Goal: Task Accomplishment & Management: Complete application form

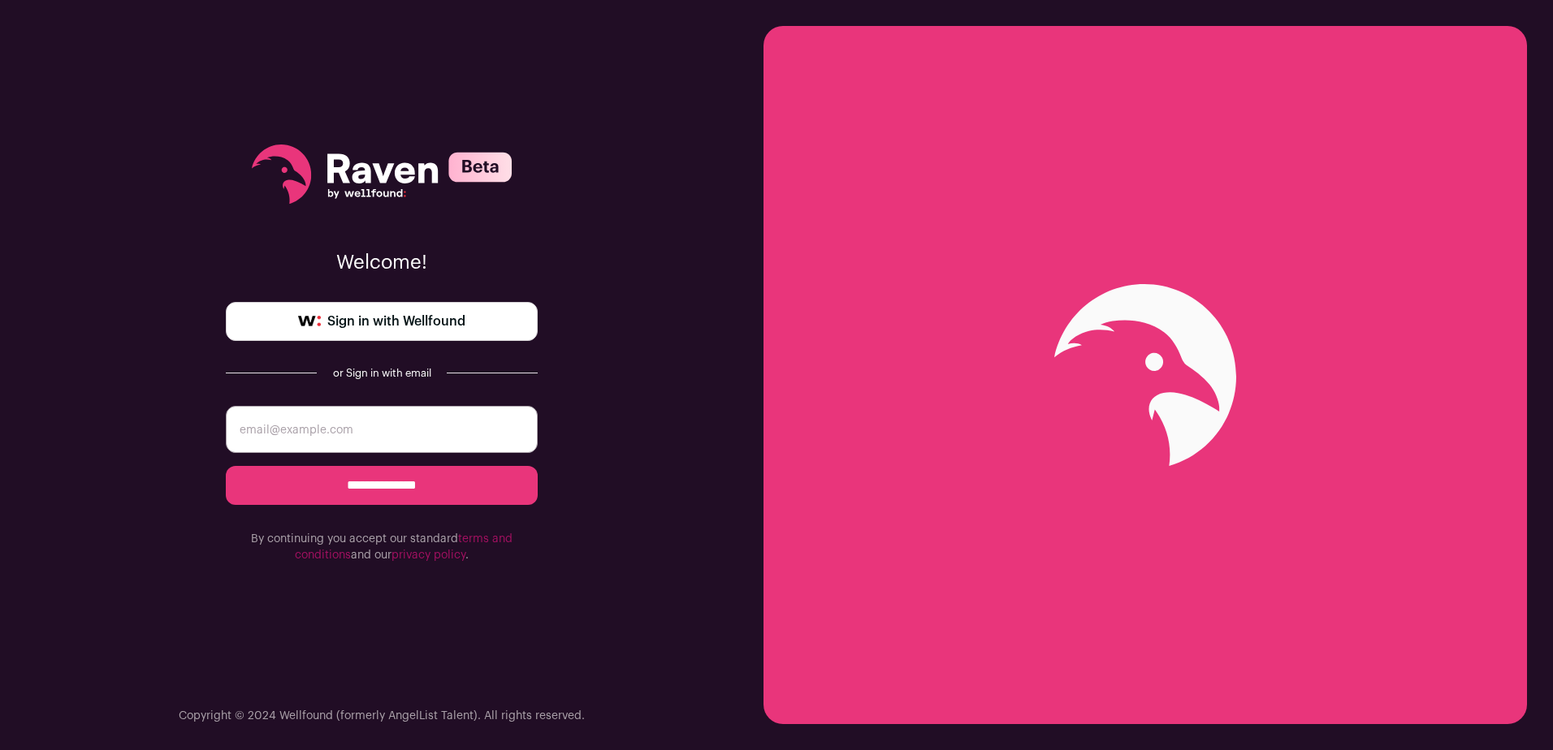
click at [439, 319] on span "Sign in with Wellfound" at bounding box center [396, 321] width 138 height 19
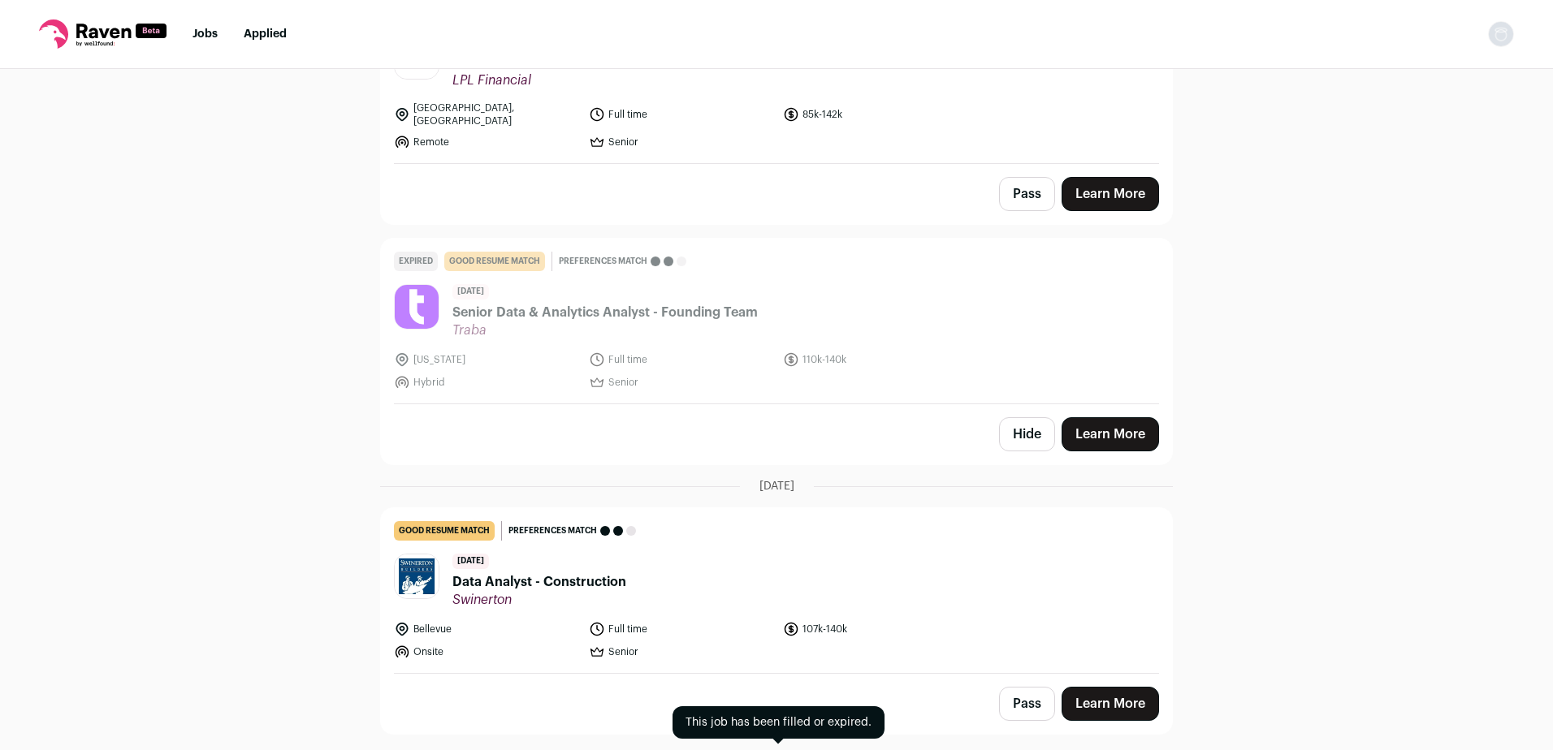
scroll to position [568, 0]
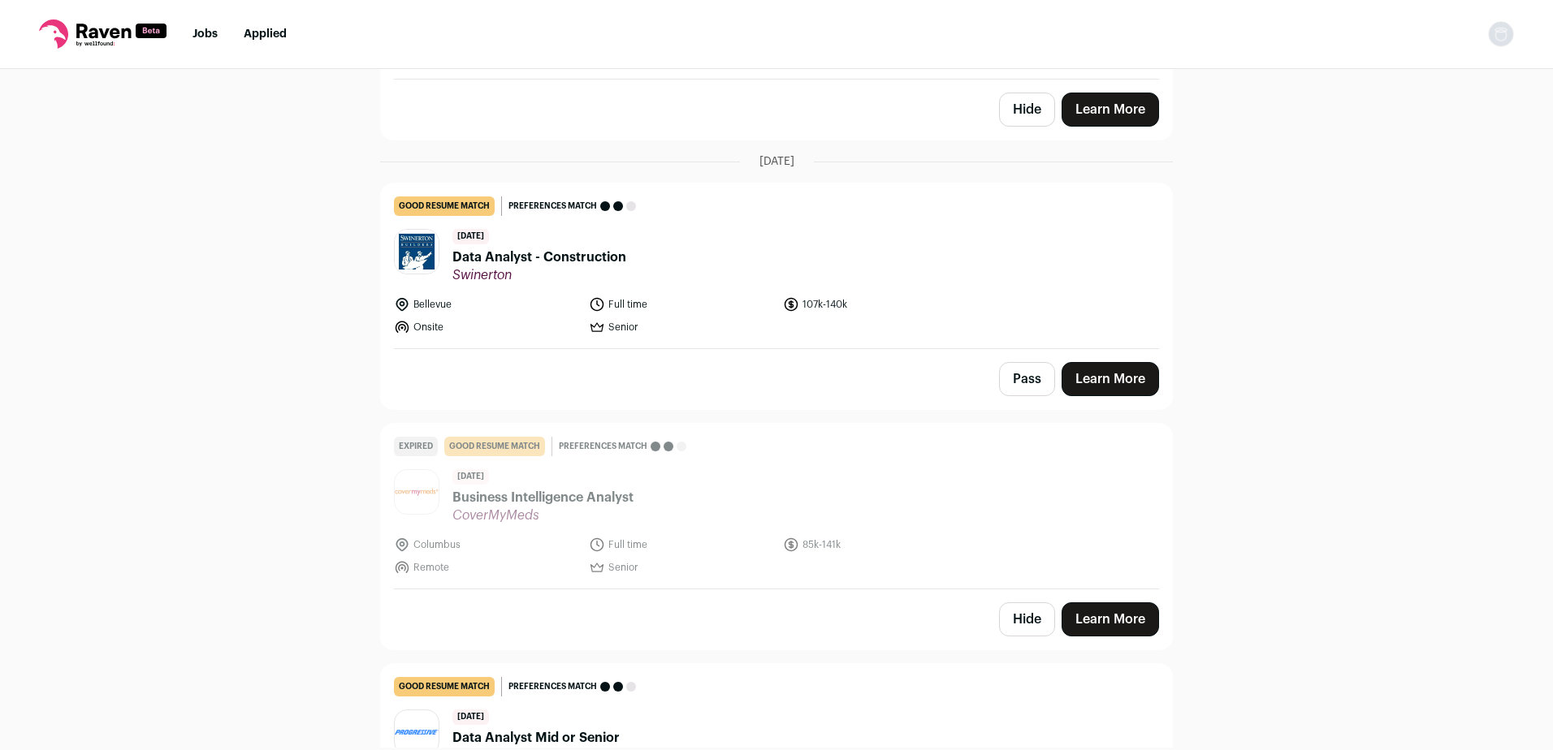
click at [493, 267] on span "Swinerton" at bounding box center [539, 275] width 174 height 16
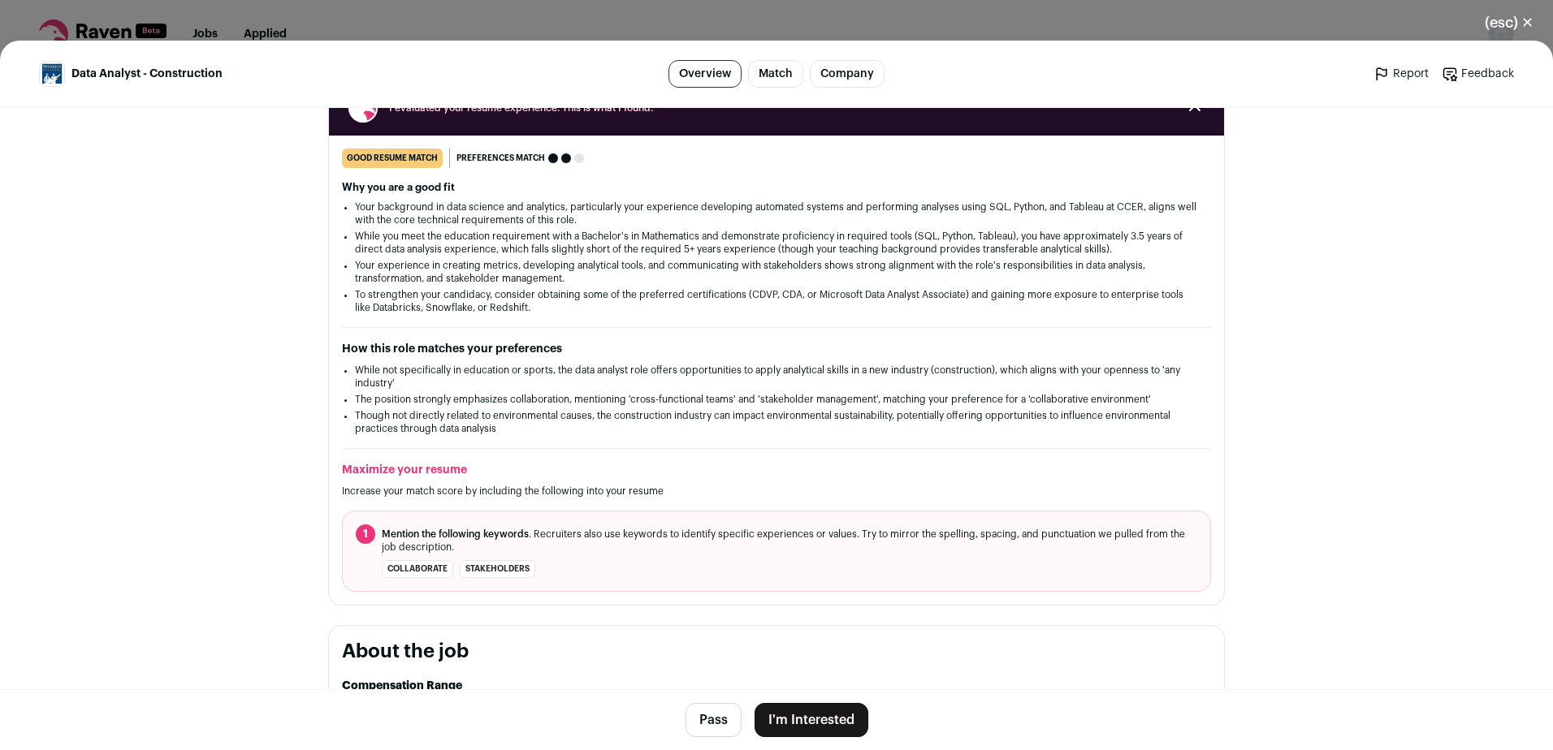
scroll to position [244, 0]
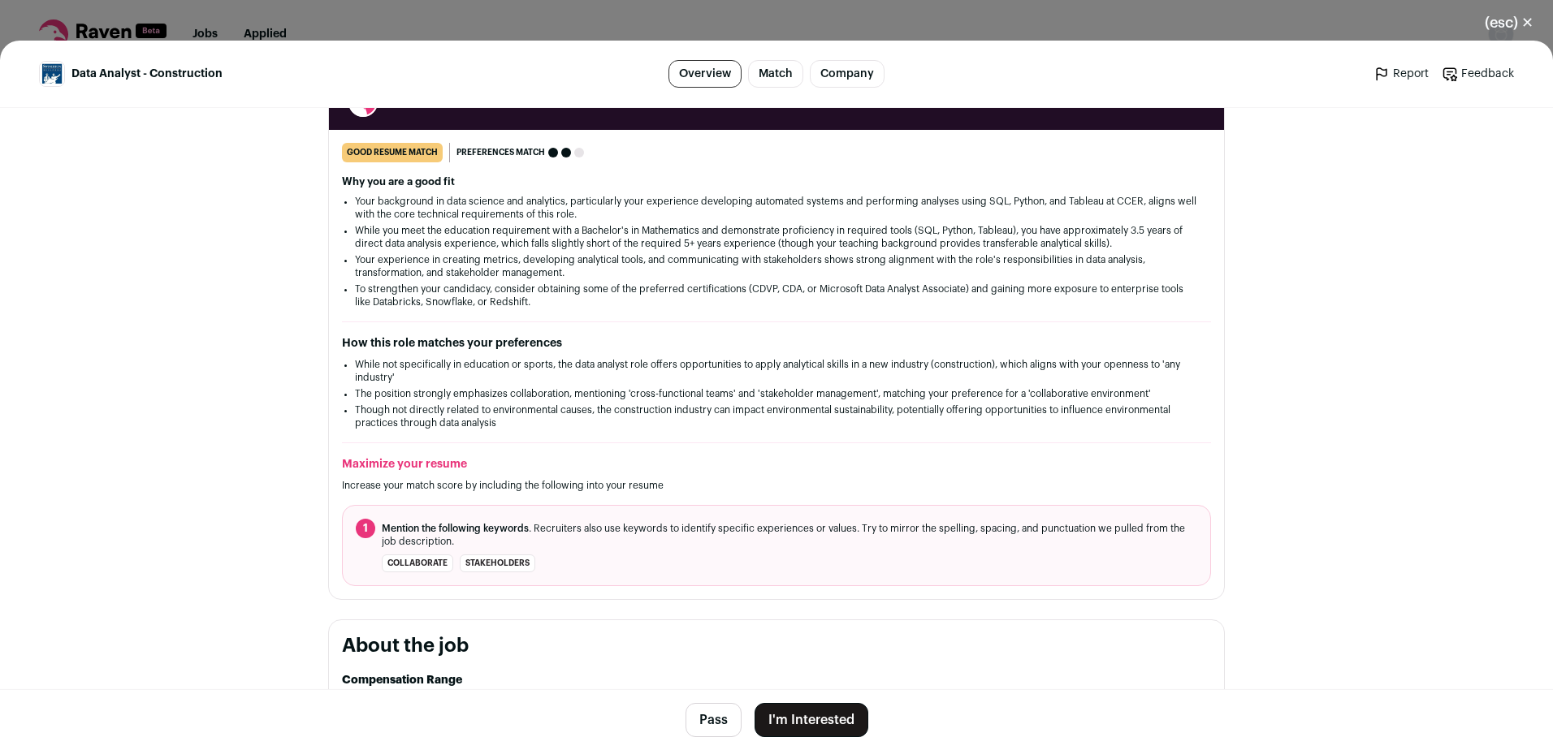
click at [782, 717] on button "I'm Interested" at bounding box center [811, 720] width 114 height 34
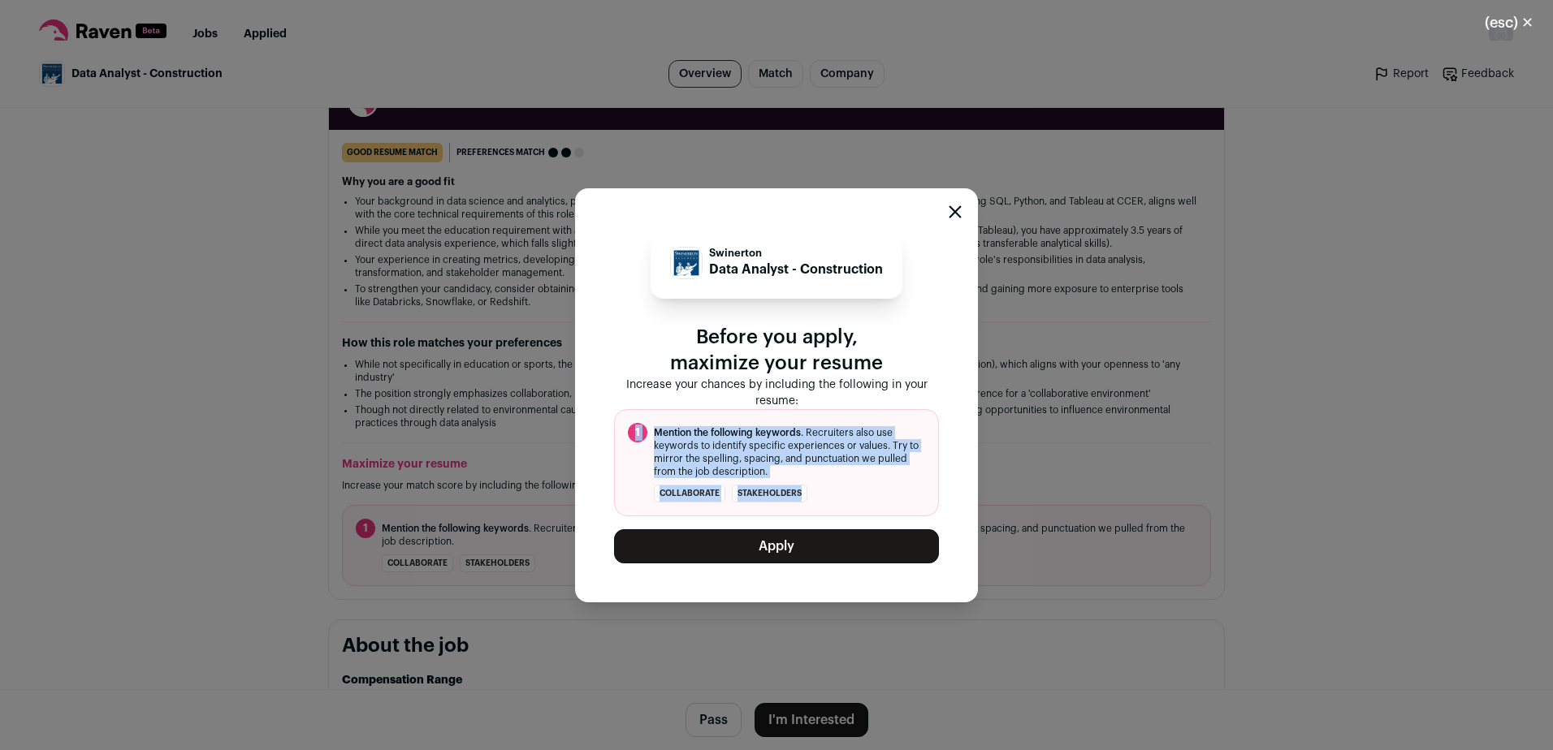
drag, startPoint x: 725, startPoint y: 494, endPoint x: 611, endPoint y: 469, distance: 117.1
click at [611, 469] on div "Swinerton Data Analyst - Construction Before you apply, maximize your resume In…" at bounding box center [776, 395] width 403 height 414
click at [719, 564] on button "Apply" at bounding box center [776, 547] width 325 height 34
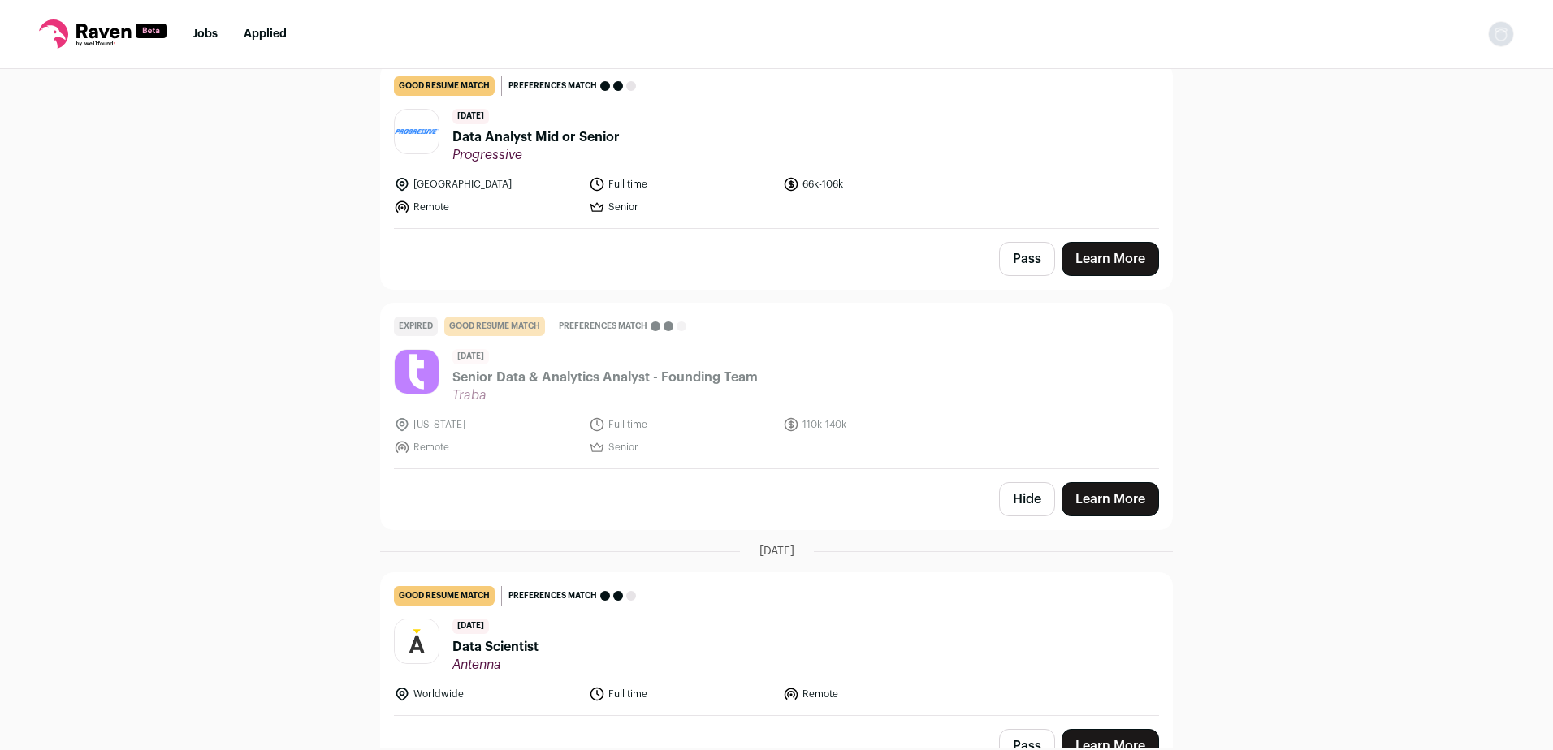
scroll to position [949, 0]
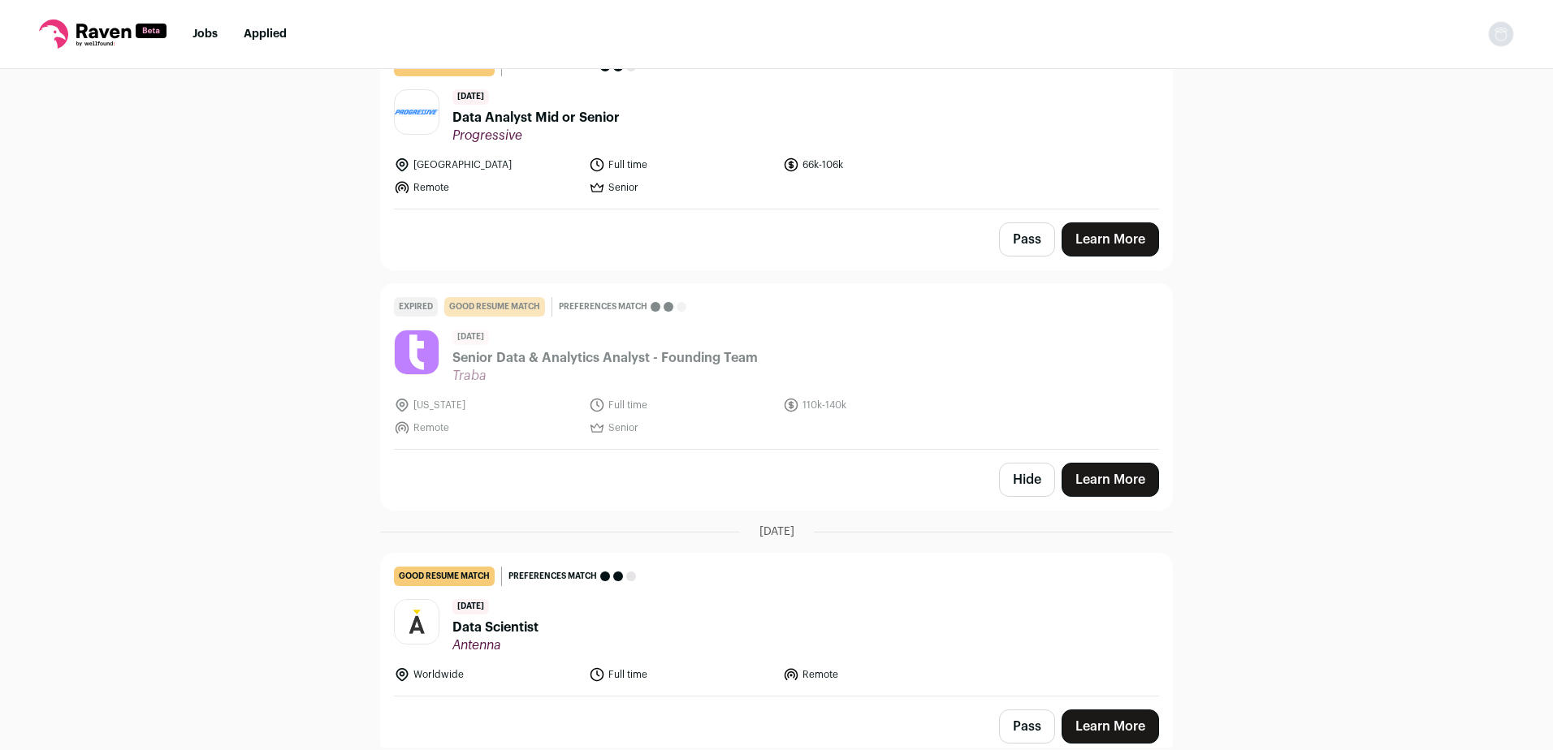
click at [520, 620] on span "Data Scientist" at bounding box center [495, 627] width 86 height 19
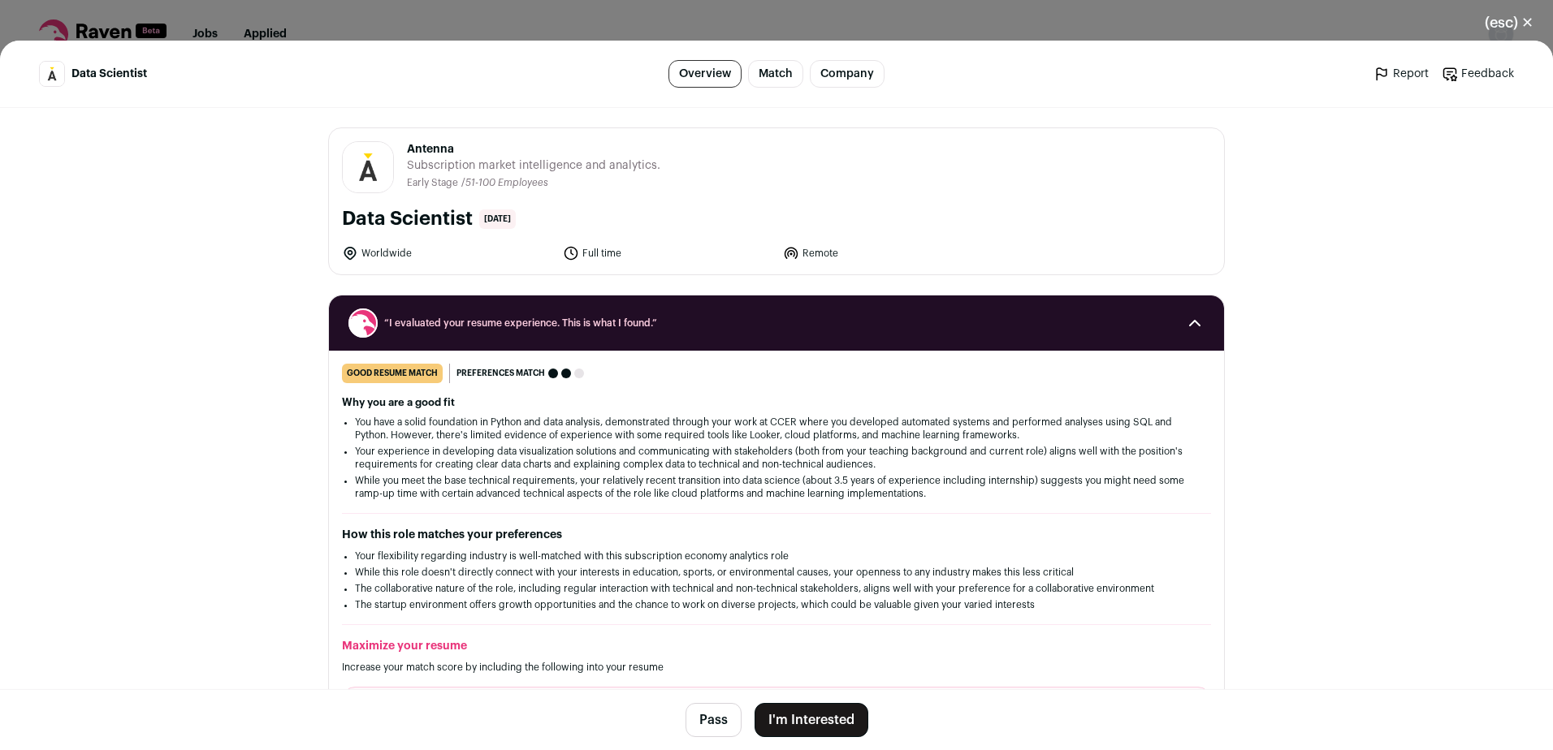
click at [829, 726] on button "I'm Interested" at bounding box center [811, 720] width 114 height 34
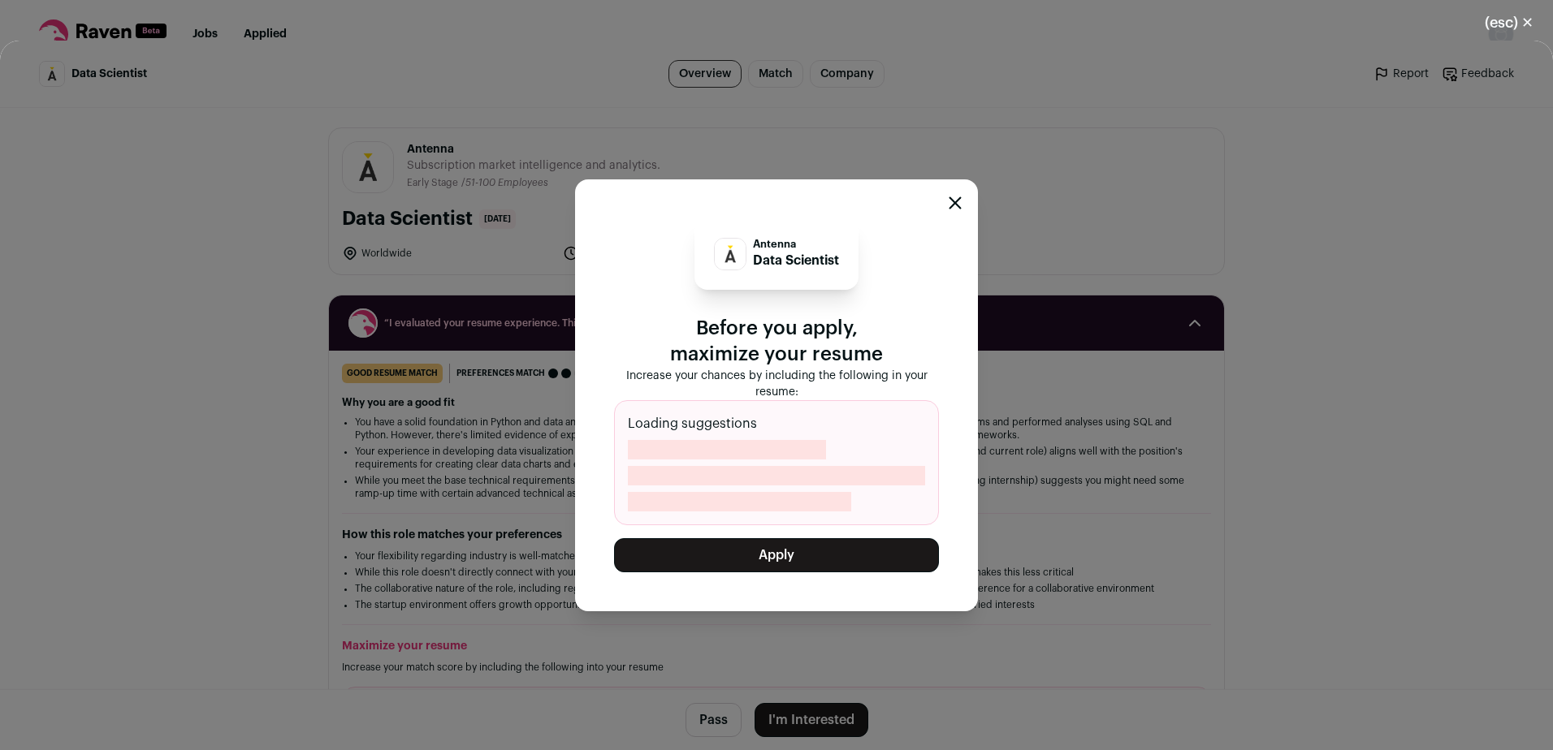
click at [793, 559] on button "Apply" at bounding box center [776, 555] width 325 height 34
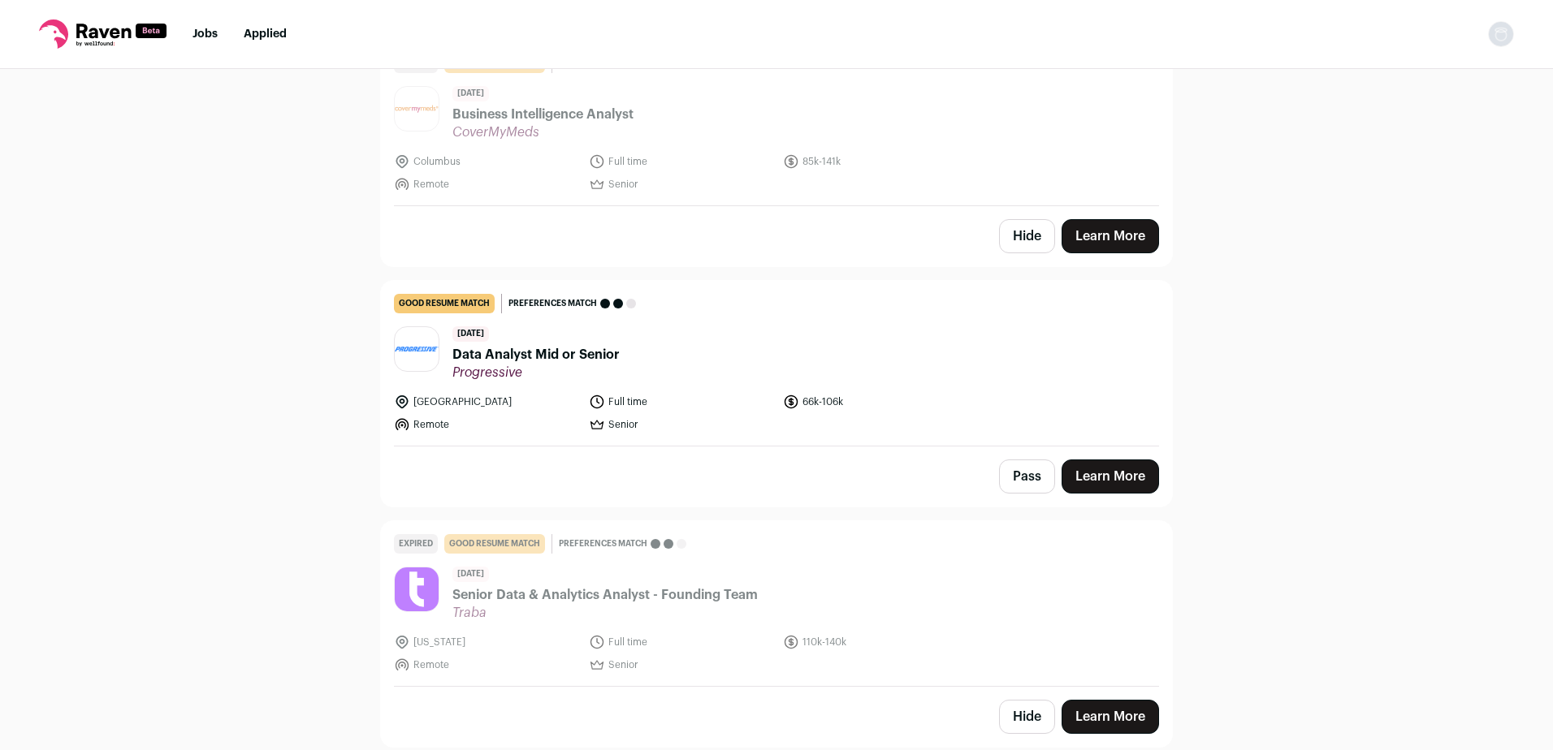
scroll to position [702, 0]
